Goal: Check status: Check status

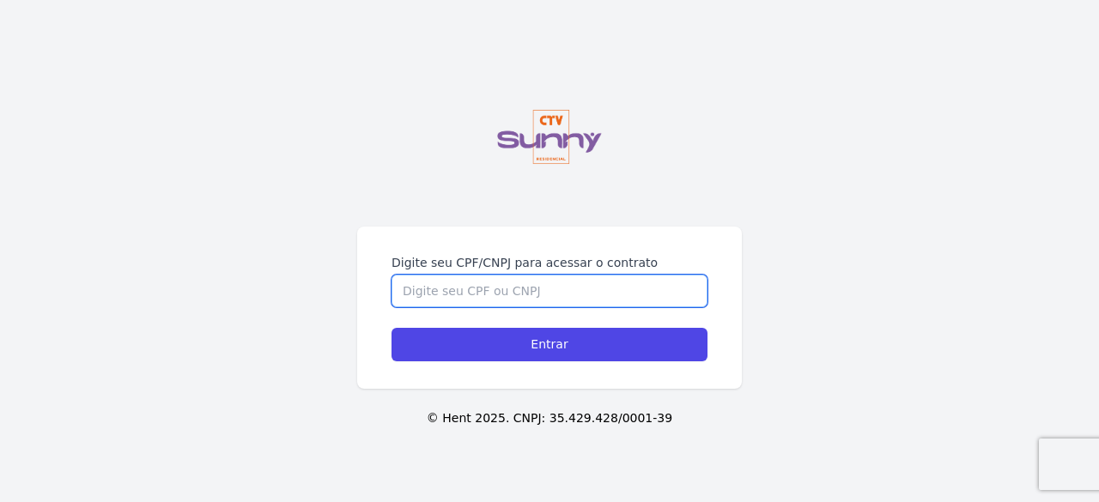
click at [489, 288] on input "Digite seu CPF/CNPJ para acessar o contrato" at bounding box center [550, 291] width 316 height 33
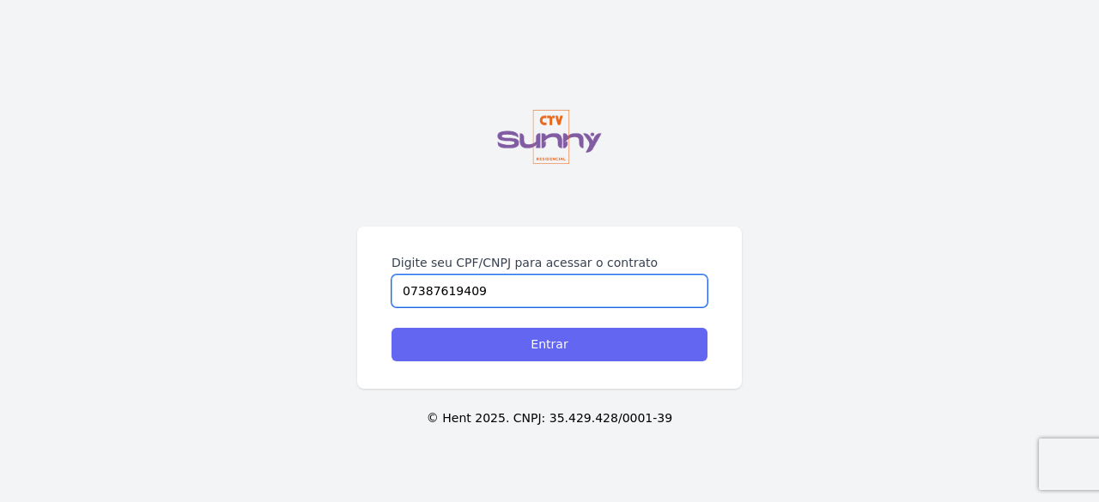
type input "07387619409"
click at [539, 343] on input "Entrar" at bounding box center [550, 344] width 316 height 33
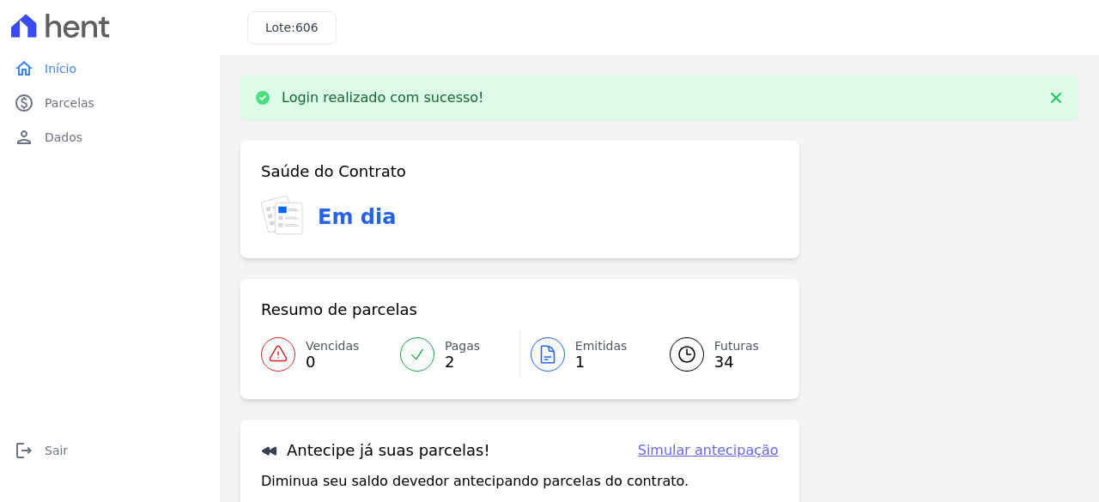
click at [420, 353] on icon at bounding box center [417, 354] width 17 height 17
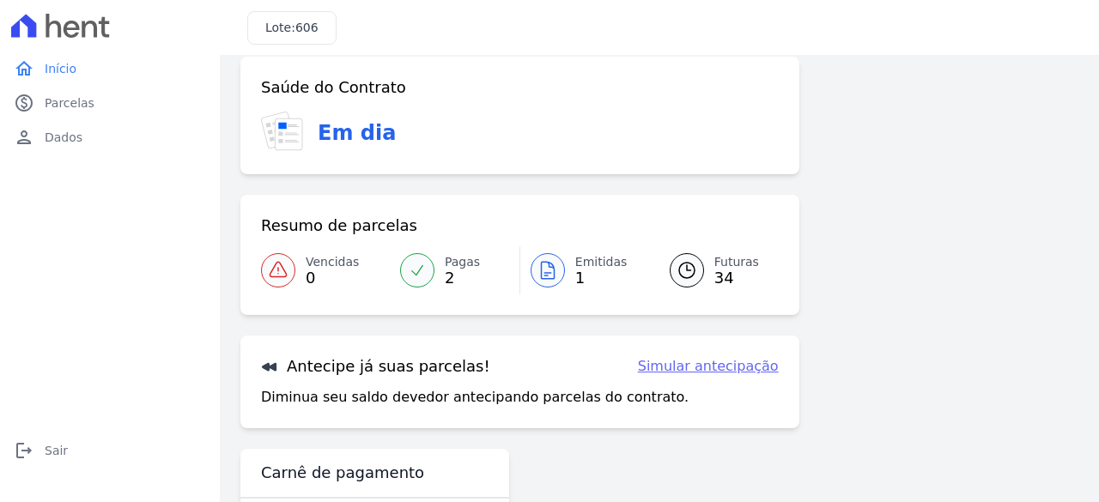
scroll to position [153, 0]
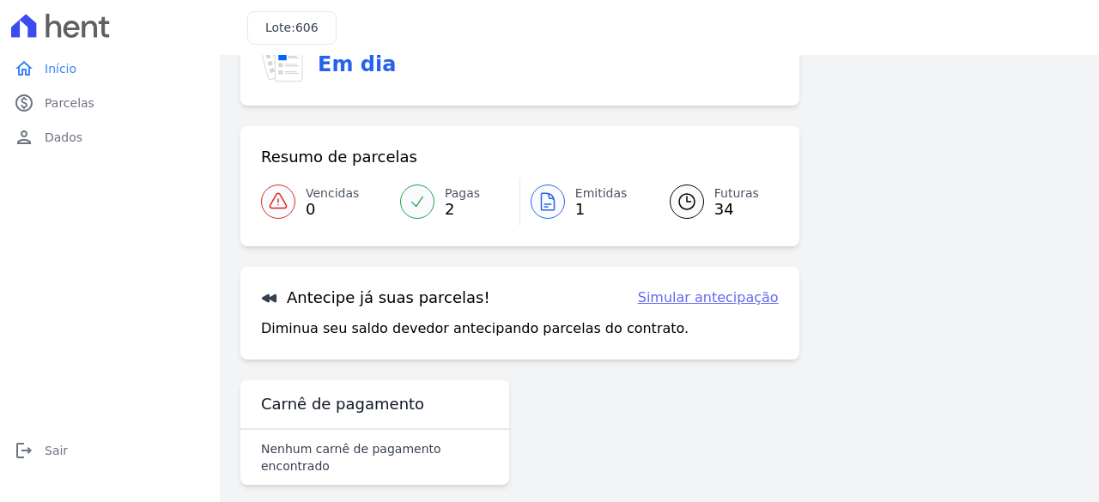
click at [546, 199] on icon at bounding box center [548, 201] width 21 height 21
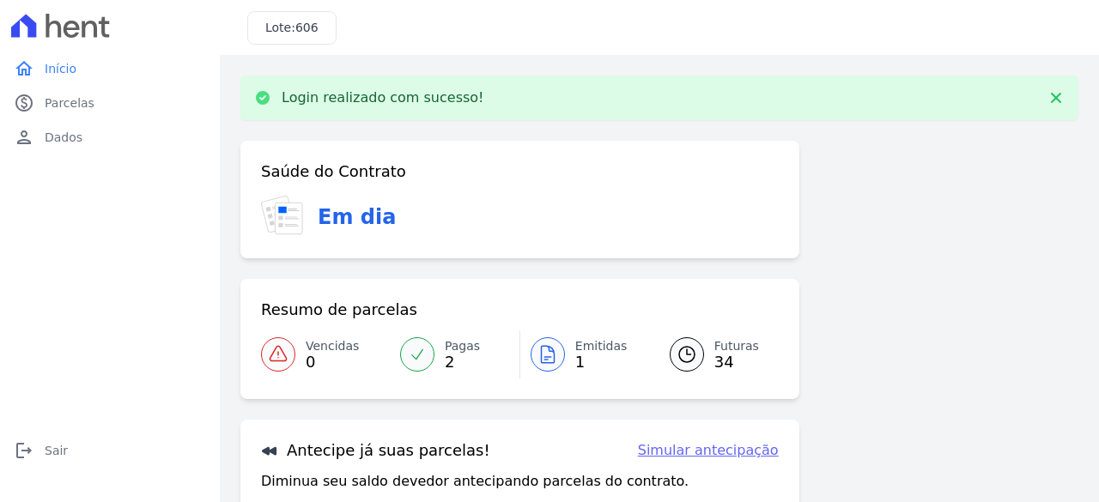
click at [677, 356] on icon at bounding box center [687, 354] width 21 height 21
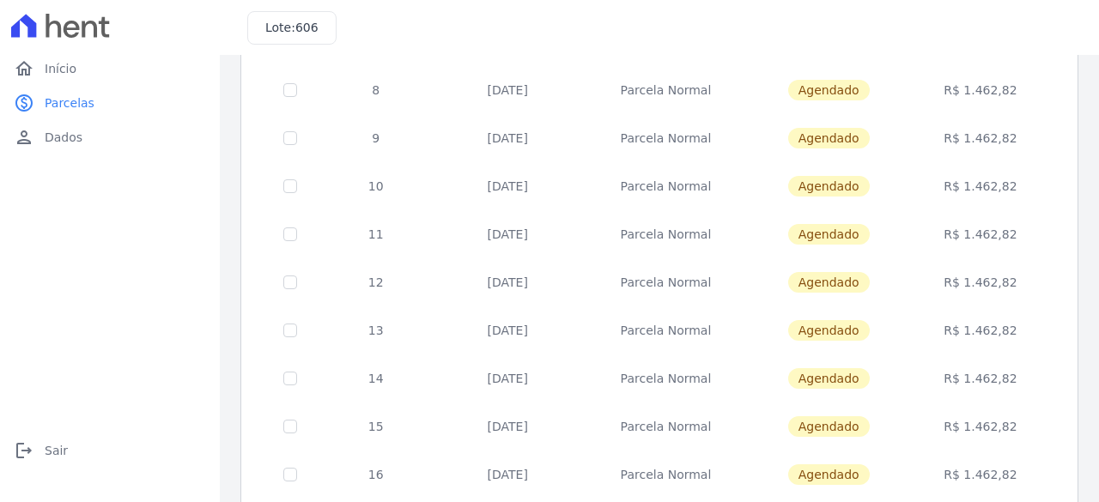
scroll to position [790, 0]
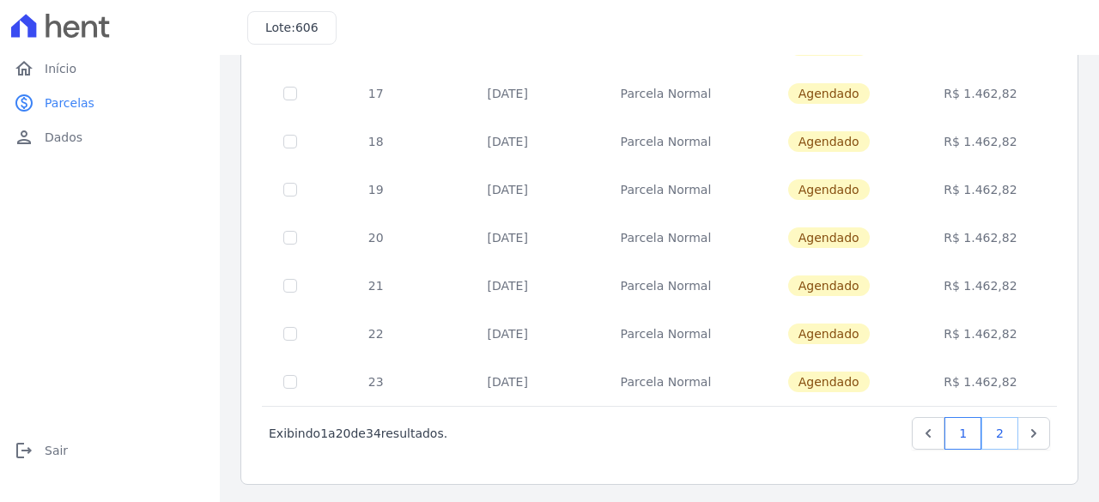
click at [1000, 433] on link "2" at bounding box center [1000, 433] width 37 height 33
